Goal: Transaction & Acquisition: Purchase product/service

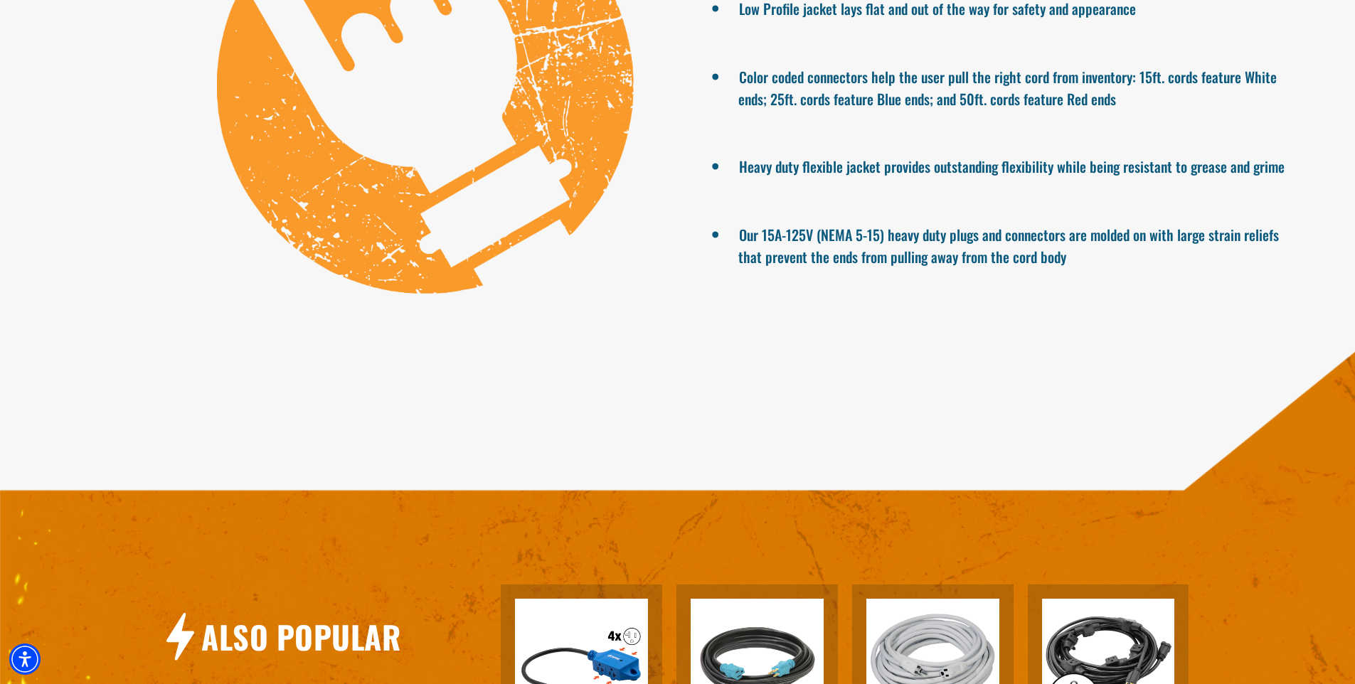
scroll to position [1564, 0]
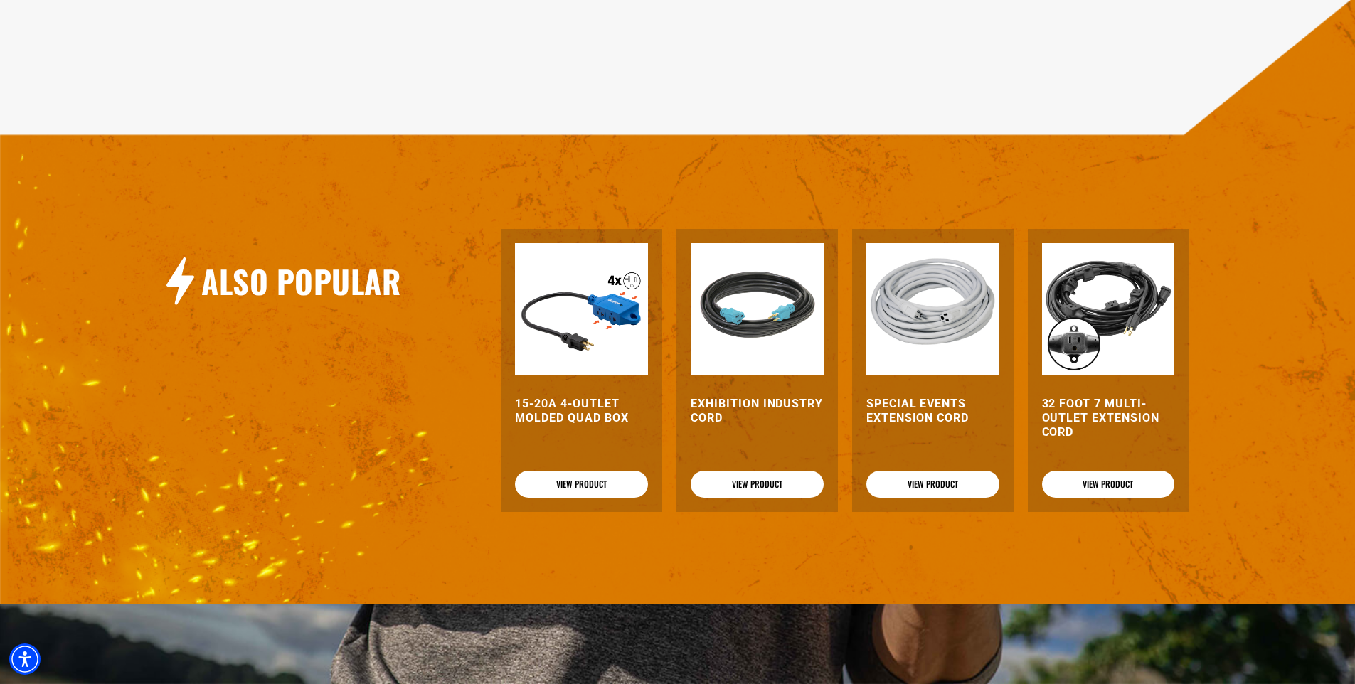
click at [588, 418] on h3 "15-20A 4-Outlet Molded Quad Box" at bounding box center [581, 411] width 133 height 28
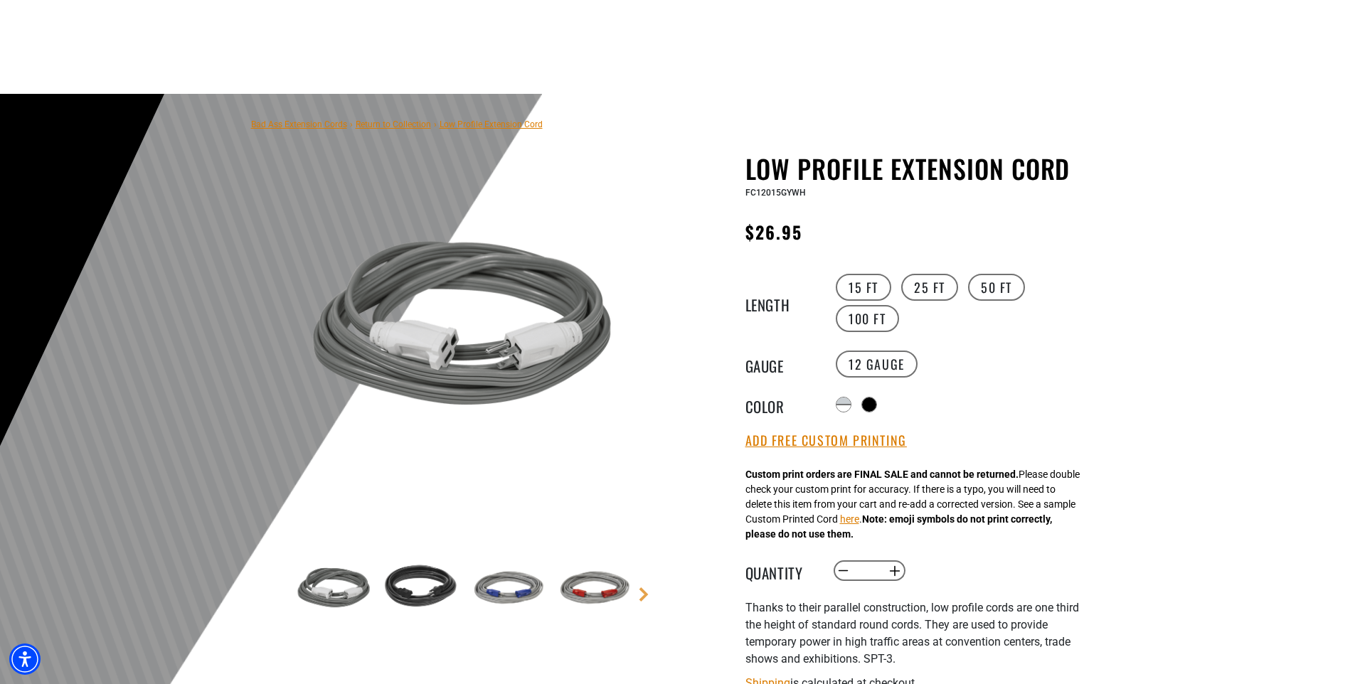
scroll to position [284, 0]
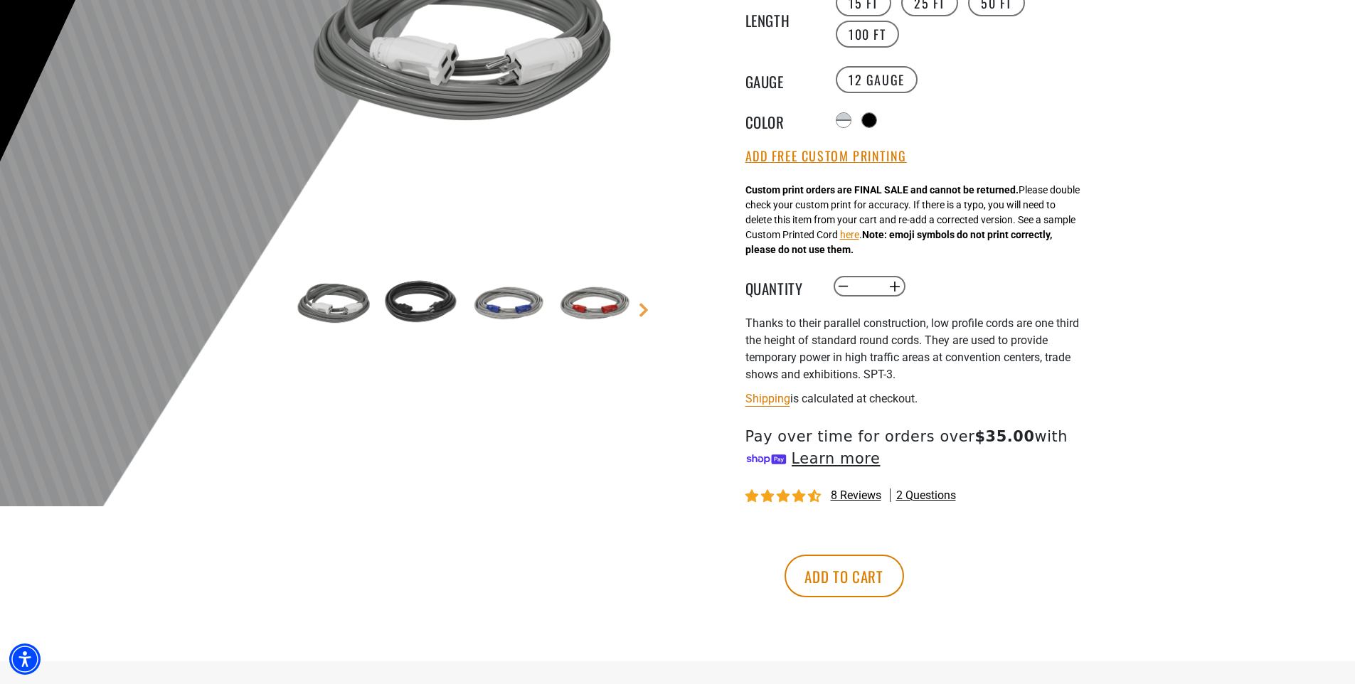
click at [846, 494] on span "8 reviews" at bounding box center [856, 496] width 50 height 14
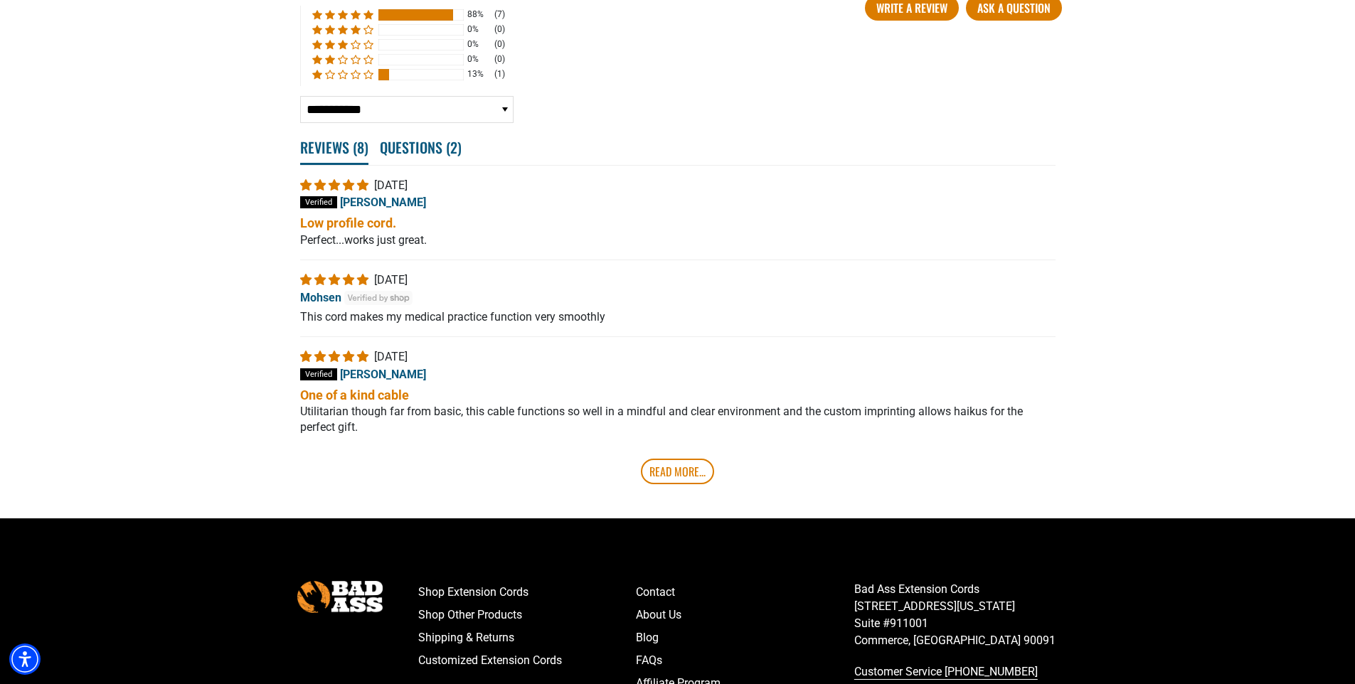
scroll to position [2620, 0]
click at [682, 479] on link "Read More..." at bounding box center [677, 471] width 73 height 26
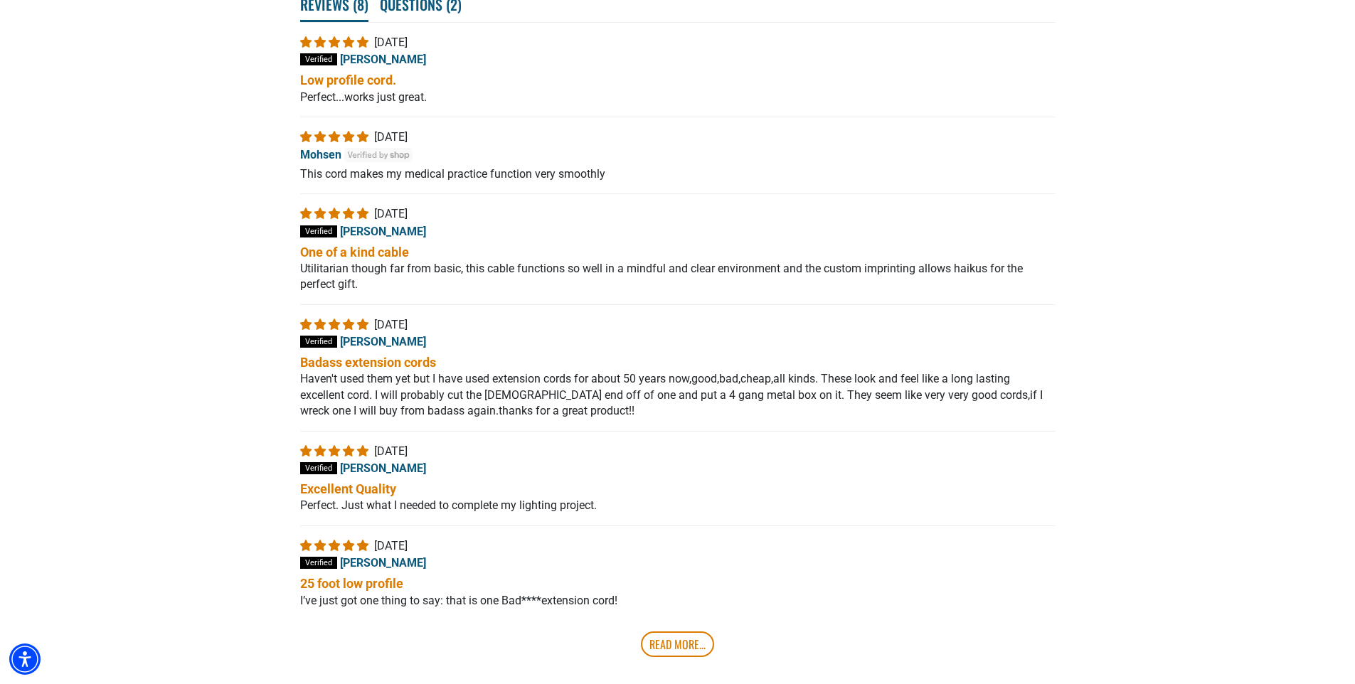
scroll to position [2976, 0]
